Goal: Task Accomplishment & Management: Check status

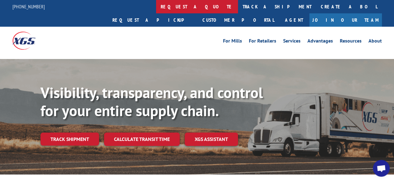
click at [156, 7] on link "request a quote" at bounding box center [197, 6] width 82 height 13
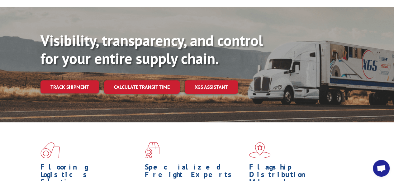
scroll to position [52, 0]
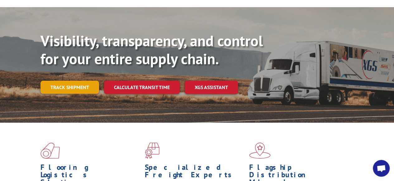
click at [78, 81] on link "Track shipment" at bounding box center [69, 87] width 59 height 13
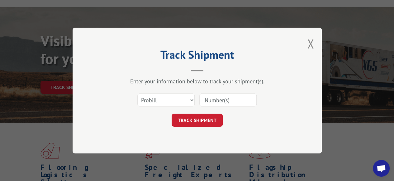
click at [310, 42] on button "Close modal" at bounding box center [310, 43] width 7 height 16
